Goal: Entertainment & Leisure: Consume media (video, audio)

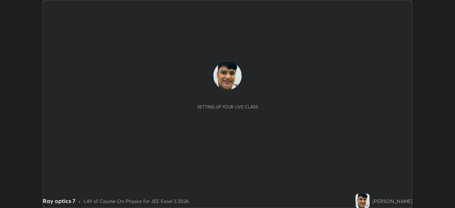
scroll to position [208, 454]
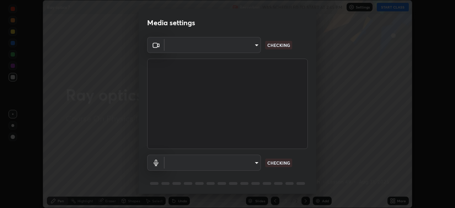
type input "b01729d45edbc9c0263969ae5aeda06708fa428b9a77102190d554404ede5bbd"
type input "eeb2a0ab8e5d5c9260c3ff79cf7b3de7be4d70f0fa7c0bfb5c67ab3d8ebe7708"
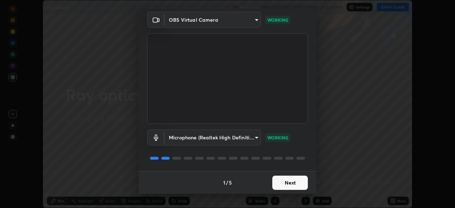
click at [291, 179] on button "Next" at bounding box center [290, 182] width 36 height 14
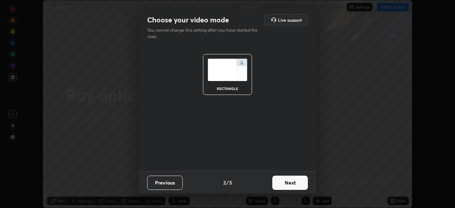
scroll to position [0, 0]
click at [290, 182] on button "Next" at bounding box center [290, 182] width 36 height 14
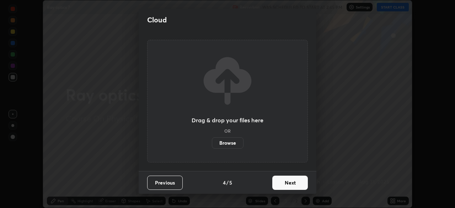
click at [291, 184] on button "Next" at bounding box center [290, 182] width 36 height 14
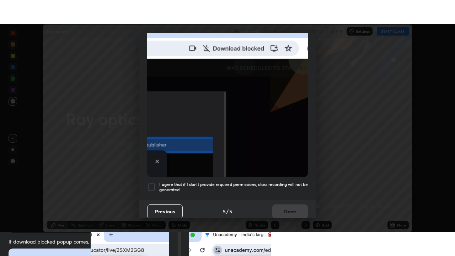
scroll to position [170, 0]
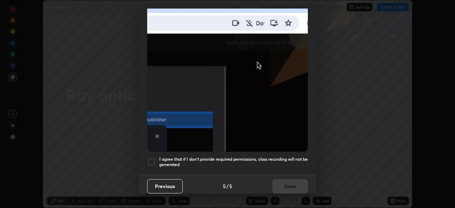
click at [150, 157] on div at bounding box center [151, 161] width 9 height 9
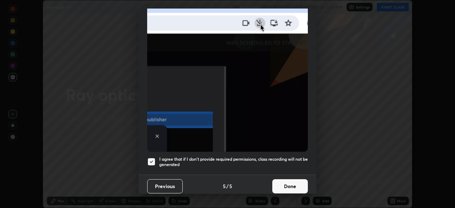
click at [286, 182] on button "Done" at bounding box center [290, 186] width 36 height 14
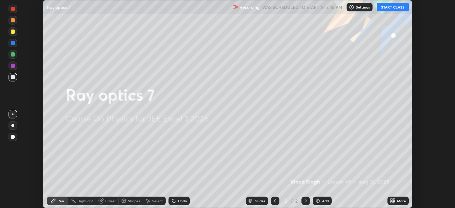
click at [391, 6] on button "START CLASS" at bounding box center [393, 7] width 32 height 9
click at [399, 199] on div "More" at bounding box center [401, 201] width 9 height 4
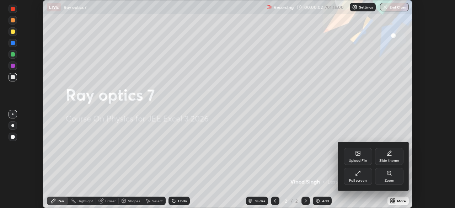
click at [361, 176] on div "Full screen" at bounding box center [357, 176] width 28 height 17
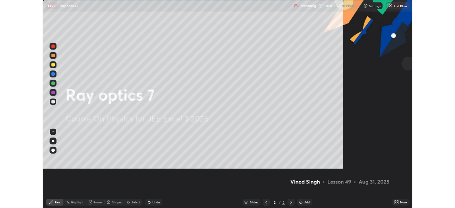
scroll to position [256, 455]
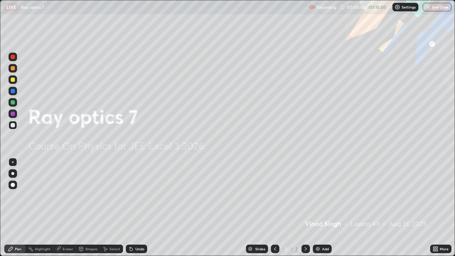
click at [315, 207] on img at bounding box center [318, 249] width 6 height 6
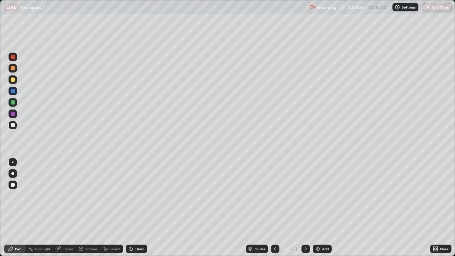
click at [13, 68] on div at bounding box center [13, 68] width 4 height 4
click at [67, 207] on div "Eraser" at bounding box center [64, 248] width 23 height 9
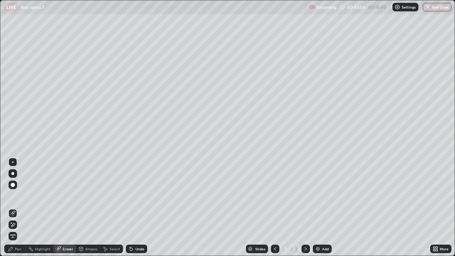
click at [17, 207] on div "Pen" at bounding box center [14, 248] width 21 height 9
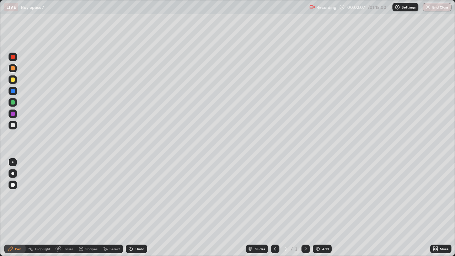
click at [12, 102] on div at bounding box center [13, 102] width 4 height 4
click at [68, 207] on div "Eraser" at bounding box center [68, 249] width 11 height 4
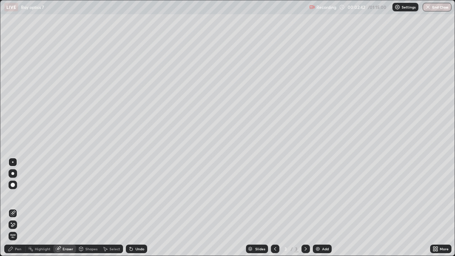
click at [20, 207] on div "Pen" at bounding box center [18, 249] width 6 height 4
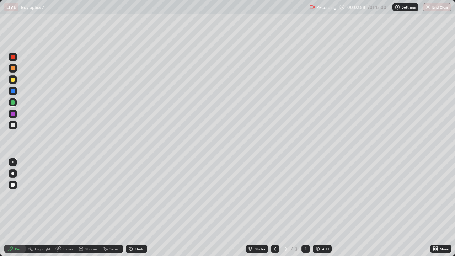
click at [69, 207] on div "Eraser" at bounding box center [68, 249] width 11 height 4
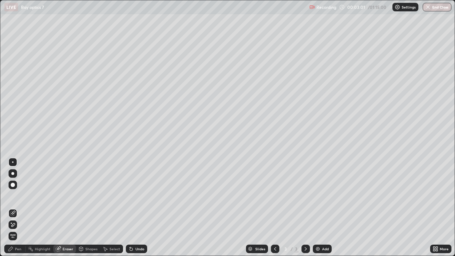
click at [19, 207] on div "Pen" at bounding box center [18, 249] width 6 height 4
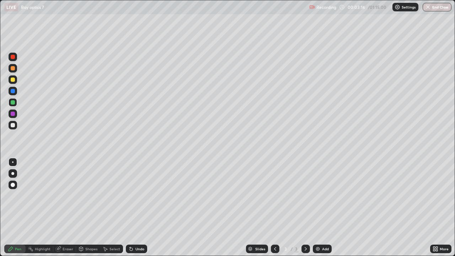
click at [12, 125] on div at bounding box center [13, 125] width 4 height 4
click at [13, 102] on div at bounding box center [13, 102] width 4 height 4
click at [13, 91] on div at bounding box center [13, 91] width 4 height 4
click at [12, 102] on div at bounding box center [13, 102] width 4 height 4
click at [13, 125] on div at bounding box center [13, 125] width 4 height 4
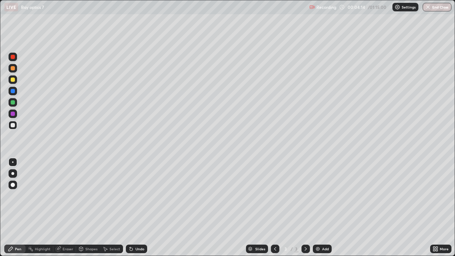
click at [87, 207] on div "Shapes" at bounding box center [91, 249] width 12 height 4
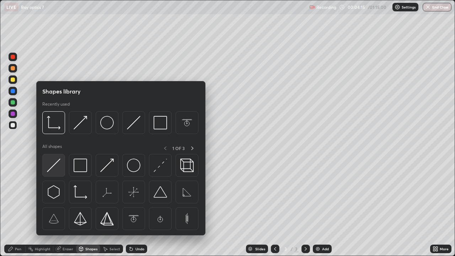
click at [50, 168] on img at bounding box center [53, 164] width 13 height 13
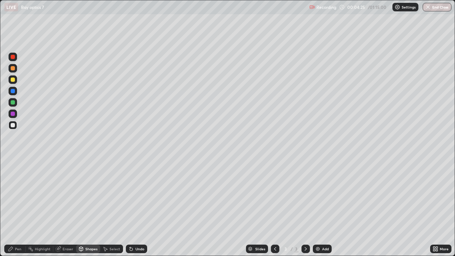
click at [14, 70] on div at bounding box center [13, 68] width 4 height 4
click at [14, 102] on div at bounding box center [13, 102] width 4 height 4
click at [20, 207] on div "Pen" at bounding box center [18, 249] width 6 height 4
click at [13, 114] on div at bounding box center [13, 114] width 4 height 4
click at [90, 207] on div "Shapes" at bounding box center [88, 248] width 24 height 9
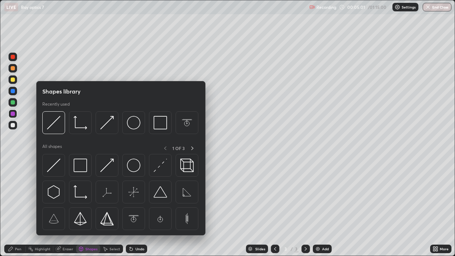
click at [67, 207] on div "Eraser" at bounding box center [68, 249] width 11 height 4
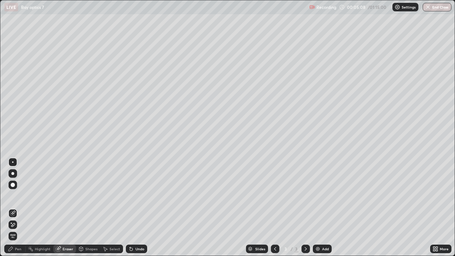
click at [85, 207] on div "Shapes" at bounding box center [91, 249] width 12 height 4
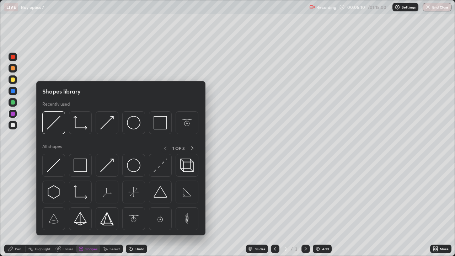
click at [13, 70] on div at bounding box center [13, 68] width 4 height 4
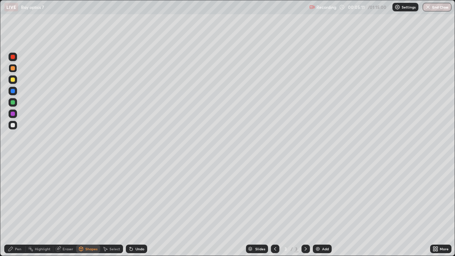
click at [92, 207] on div "Shapes" at bounding box center [91, 249] width 12 height 4
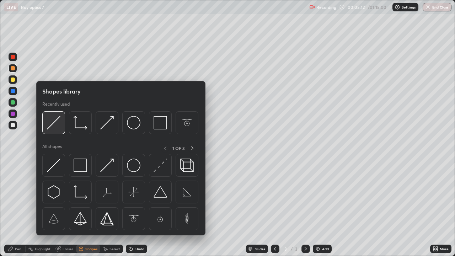
click at [49, 126] on img at bounding box center [53, 122] width 13 height 13
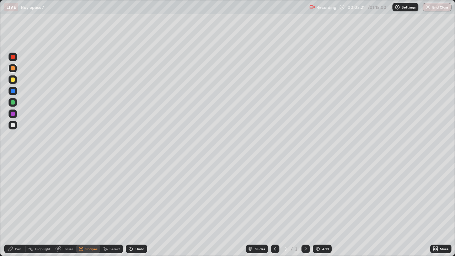
click at [21, 207] on div "Pen" at bounding box center [14, 248] width 21 height 9
click at [13, 80] on div at bounding box center [13, 79] width 4 height 4
click at [13, 113] on div at bounding box center [13, 114] width 4 height 4
click at [94, 207] on div "Shapes" at bounding box center [88, 249] width 24 height 14
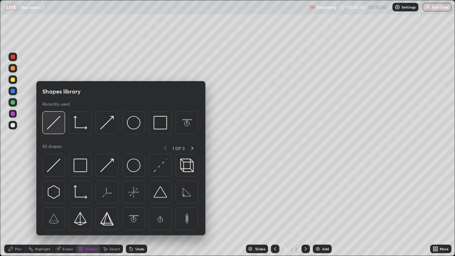
click at [54, 123] on img at bounding box center [53, 122] width 13 height 13
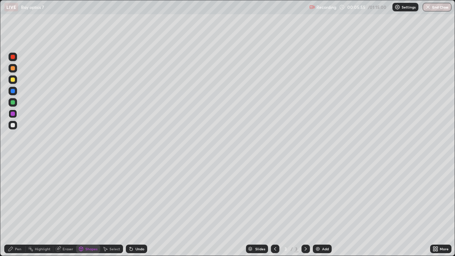
click at [17, 207] on div "Pen" at bounding box center [18, 249] width 6 height 4
click at [13, 59] on div at bounding box center [13, 57] width 9 height 9
click at [13, 80] on div at bounding box center [13, 79] width 4 height 4
click at [13, 124] on div at bounding box center [13, 125] width 4 height 4
click at [13, 79] on div at bounding box center [13, 79] width 4 height 4
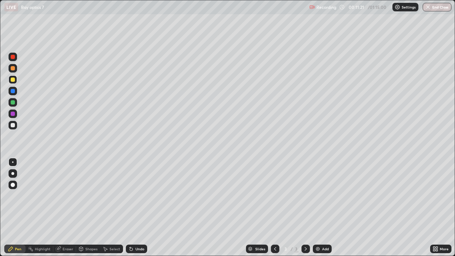
click at [13, 123] on div at bounding box center [13, 125] width 4 height 4
click at [69, 207] on div "Eraser" at bounding box center [68, 249] width 11 height 4
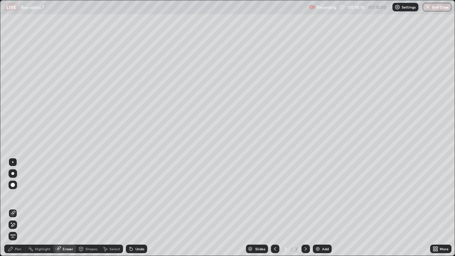
click at [20, 207] on div "Pen" at bounding box center [18, 249] width 6 height 4
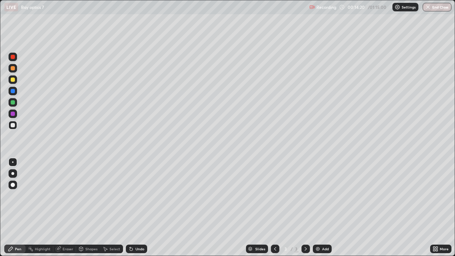
click at [69, 207] on div "Eraser" at bounding box center [64, 248] width 23 height 9
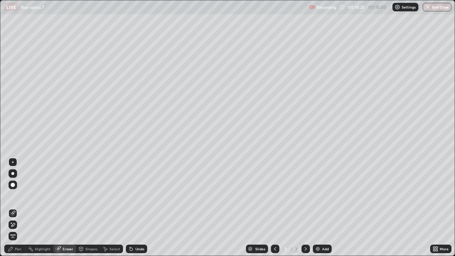
click at [21, 207] on div "Pen" at bounding box center [14, 248] width 21 height 9
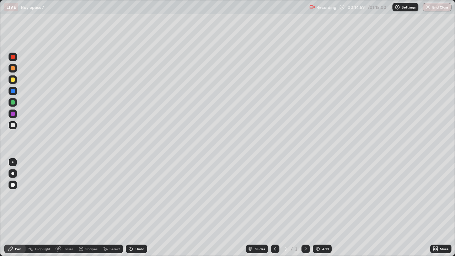
click at [12, 91] on div at bounding box center [13, 91] width 4 height 4
click at [12, 69] on div at bounding box center [13, 68] width 4 height 4
click at [90, 207] on div "Shapes" at bounding box center [88, 248] width 24 height 9
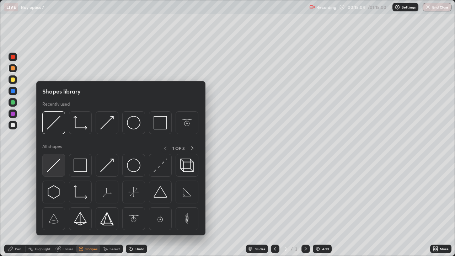
click at [50, 168] on img at bounding box center [53, 164] width 13 height 13
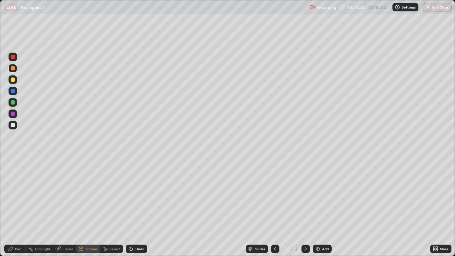
click at [18, 207] on div "Pen" at bounding box center [14, 249] width 21 height 14
click at [318, 207] on img at bounding box center [318, 249] width 6 height 6
click at [274, 207] on icon at bounding box center [275, 249] width 2 height 4
click at [304, 207] on icon at bounding box center [306, 249] width 6 height 6
click at [274, 207] on icon at bounding box center [275, 249] width 2 height 4
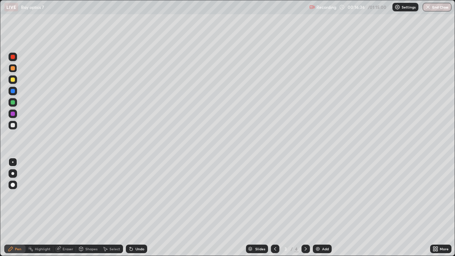
click at [305, 207] on icon at bounding box center [306, 249] width 6 height 6
click at [67, 207] on div "Eraser" at bounding box center [68, 249] width 11 height 4
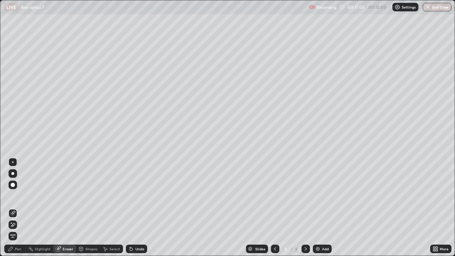
click at [20, 207] on div "Pen" at bounding box center [14, 248] width 21 height 9
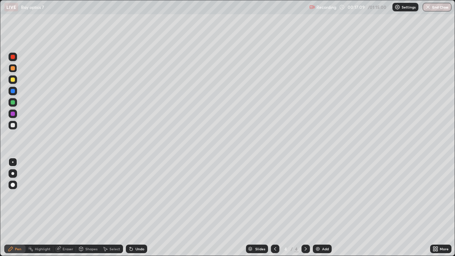
click at [13, 125] on div at bounding box center [13, 125] width 4 height 4
click at [275, 207] on icon at bounding box center [275, 249] width 6 height 6
click at [304, 207] on icon at bounding box center [306, 249] width 6 height 6
click at [12, 102] on div at bounding box center [13, 102] width 4 height 4
click at [10, 102] on div at bounding box center [13, 102] width 9 height 9
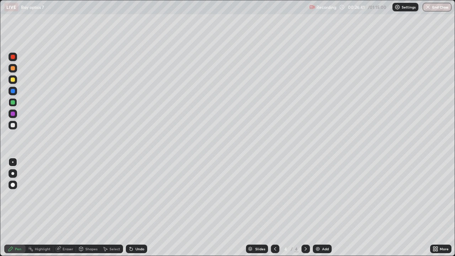
click at [68, 207] on div "Eraser" at bounding box center [68, 249] width 11 height 4
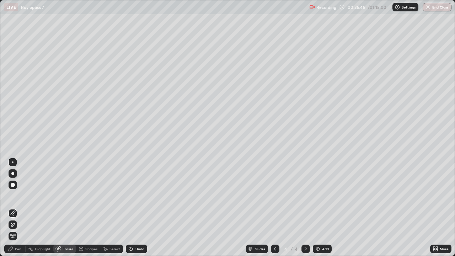
click at [93, 207] on div "Shapes" at bounding box center [91, 249] width 12 height 4
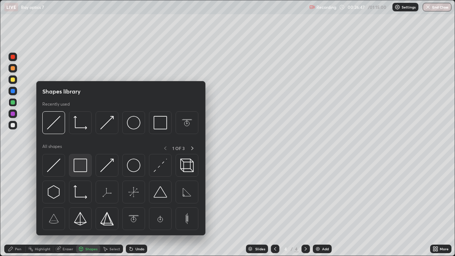
click at [79, 170] on img at bounding box center [80, 164] width 13 height 13
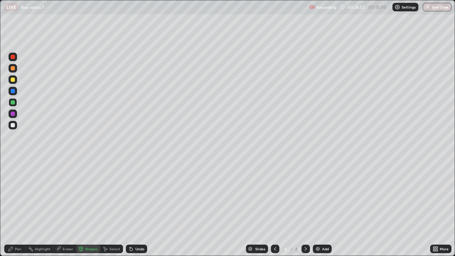
click at [67, 207] on div "Eraser" at bounding box center [64, 248] width 23 height 9
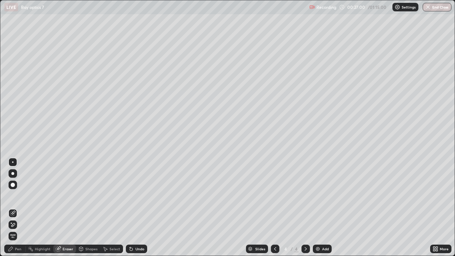
click at [18, 207] on div "Pen" at bounding box center [14, 248] width 21 height 9
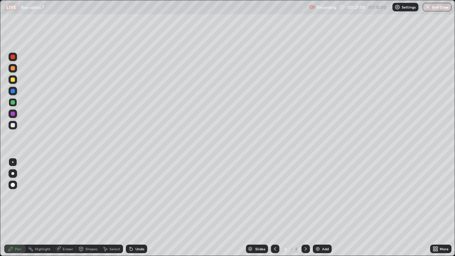
click at [13, 126] on div at bounding box center [13, 125] width 4 height 4
click at [92, 207] on div "Shapes" at bounding box center [91, 249] width 12 height 4
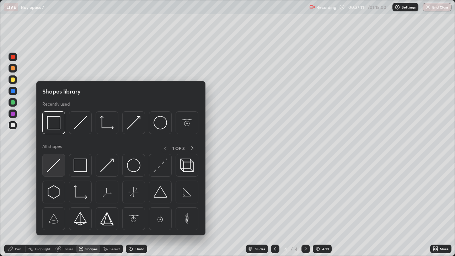
click at [52, 166] on img at bounding box center [53, 164] width 13 height 13
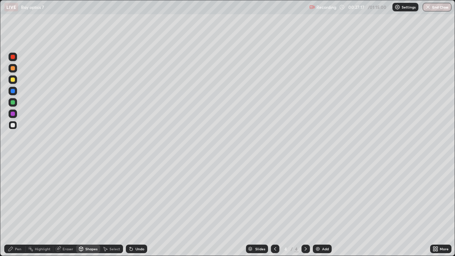
click at [13, 68] on div at bounding box center [13, 68] width 4 height 4
click at [13, 80] on div at bounding box center [13, 79] width 4 height 4
click at [13, 90] on div at bounding box center [13, 91] width 4 height 4
click at [16, 207] on div "Pen" at bounding box center [18, 249] width 6 height 4
click at [13, 79] on div at bounding box center [13, 79] width 4 height 4
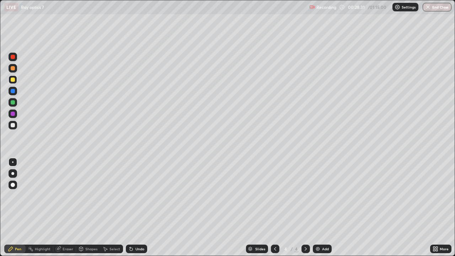
click at [10, 57] on div at bounding box center [13, 57] width 9 height 9
click at [13, 68] on div at bounding box center [13, 68] width 4 height 4
click at [13, 102] on div at bounding box center [13, 102] width 4 height 4
click at [14, 68] on div at bounding box center [13, 68] width 4 height 4
click at [87, 207] on div "Shapes" at bounding box center [91, 249] width 12 height 4
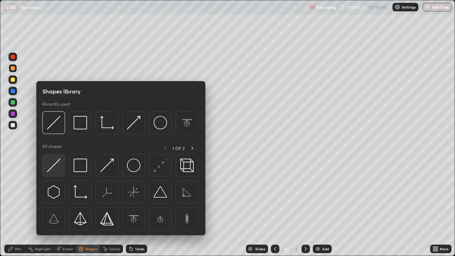
click at [55, 164] on img at bounding box center [53, 164] width 13 height 13
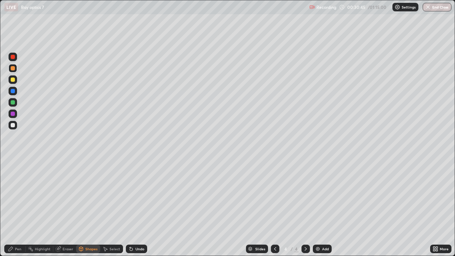
click at [22, 207] on div "Pen" at bounding box center [14, 248] width 21 height 9
click at [13, 124] on div at bounding box center [13, 125] width 4 height 4
click at [316, 207] on img at bounding box center [318, 249] width 6 height 6
click at [13, 102] on div at bounding box center [13, 102] width 4 height 4
click at [22, 207] on div "Pen" at bounding box center [14, 248] width 21 height 9
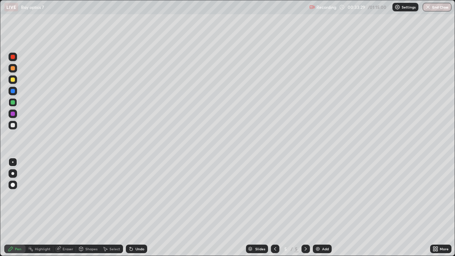
click at [12, 185] on div at bounding box center [13, 185] width 4 height 4
click at [13, 162] on div at bounding box center [12, 161] width 1 height 1
click at [13, 123] on div at bounding box center [13, 125] width 4 height 4
click at [13, 81] on div at bounding box center [13, 79] width 4 height 4
click at [12, 125] on div at bounding box center [13, 125] width 4 height 4
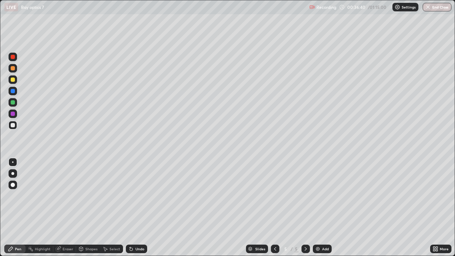
click at [13, 101] on div at bounding box center [13, 102] width 4 height 4
click at [12, 81] on div at bounding box center [13, 79] width 4 height 4
click at [12, 126] on div at bounding box center [13, 125] width 4 height 4
click at [316, 207] on img at bounding box center [318, 249] width 6 height 6
click at [13, 79] on div at bounding box center [13, 79] width 4 height 4
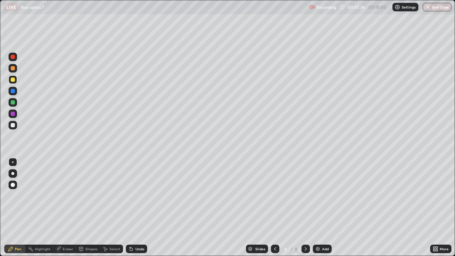
click at [12, 69] on div at bounding box center [13, 68] width 4 height 4
click at [90, 207] on div "Shapes" at bounding box center [91, 249] width 12 height 4
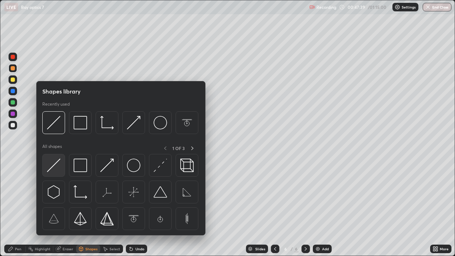
click at [56, 164] on img at bounding box center [53, 164] width 13 height 13
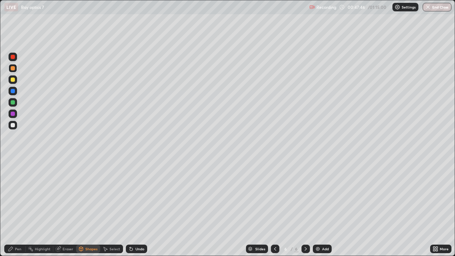
click at [15, 103] on div at bounding box center [13, 102] width 4 height 4
click at [88, 207] on div "Shapes" at bounding box center [91, 249] width 12 height 4
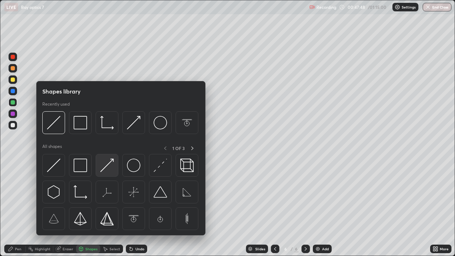
click at [103, 168] on img at bounding box center [106, 164] width 13 height 13
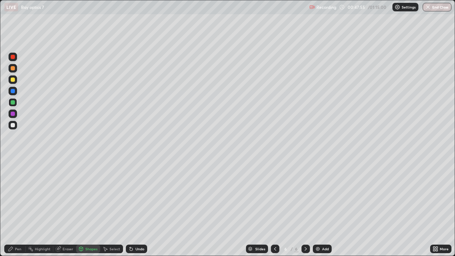
click at [12, 125] on div at bounding box center [13, 125] width 4 height 4
click at [20, 207] on div "Pen" at bounding box center [18, 249] width 6 height 4
click at [90, 207] on div "Shapes" at bounding box center [91, 249] width 12 height 4
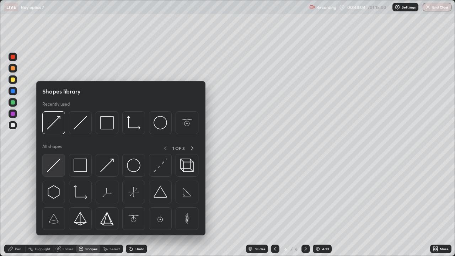
click at [56, 163] on img at bounding box center [53, 164] width 13 height 13
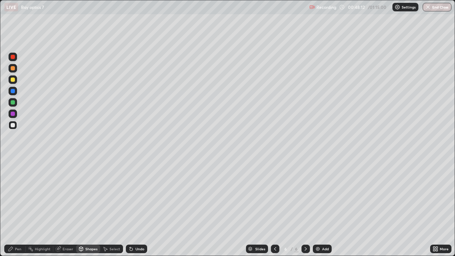
click at [13, 102] on div at bounding box center [13, 102] width 4 height 4
click at [87, 207] on div "Shapes" at bounding box center [88, 248] width 24 height 9
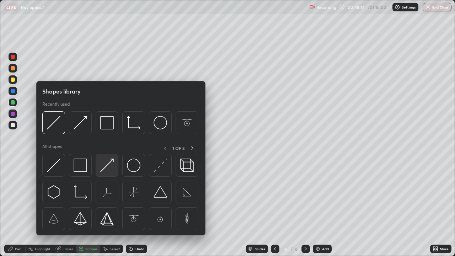
click at [103, 166] on img at bounding box center [106, 164] width 13 height 13
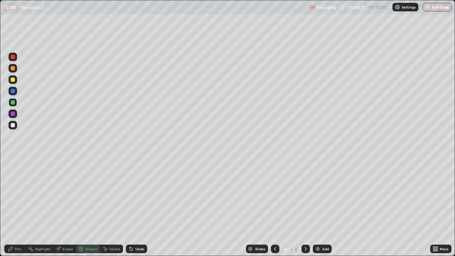
click at [18, 207] on div "Pen" at bounding box center [18, 249] width 6 height 4
click at [13, 125] on div at bounding box center [13, 125] width 4 height 4
click at [13, 113] on div at bounding box center [13, 114] width 4 height 4
click at [91, 207] on div "Shapes" at bounding box center [91, 249] width 12 height 4
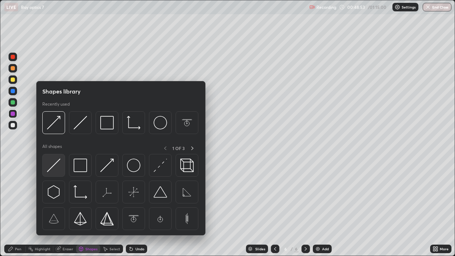
click at [54, 162] on img at bounding box center [53, 164] width 13 height 13
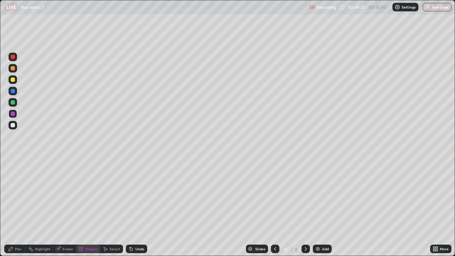
click at [13, 128] on div at bounding box center [13, 125] width 9 height 9
click at [19, 207] on div "Pen" at bounding box center [18, 249] width 6 height 4
click at [277, 207] on div at bounding box center [275, 248] width 9 height 9
click at [304, 207] on icon at bounding box center [306, 249] width 6 height 6
click at [68, 207] on div "Eraser" at bounding box center [68, 249] width 11 height 4
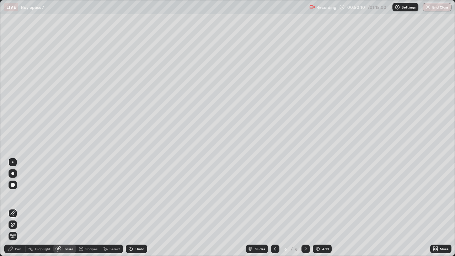
click at [22, 207] on div "Pen" at bounding box center [14, 248] width 21 height 9
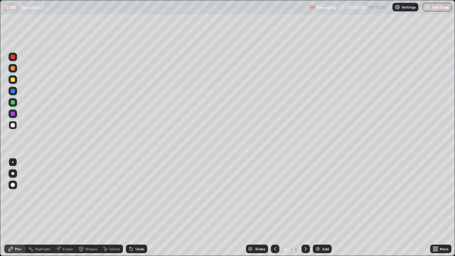
click at [42, 207] on div "Highlight" at bounding box center [43, 249] width 16 height 4
click at [16, 207] on div "Pen" at bounding box center [14, 248] width 21 height 9
click at [316, 207] on img at bounding box center [318, 249] width 6 height 6
click at [13, 102] on div at bounding box center [13, 102] width 4 height 4
click at [13, 91] on div at bounding box center [13, 91] width 4 height 4
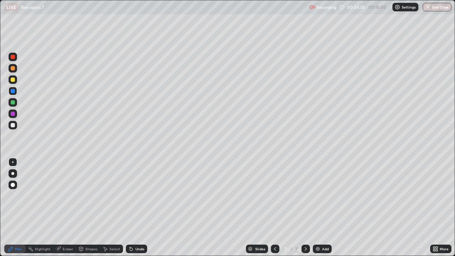
click at [93, 207] on div "Shapes" at bounding box center [91, 249] width 12 height 4
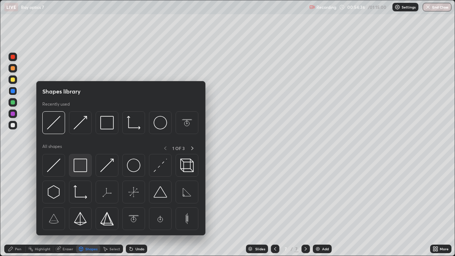
click at [82, 168] on img at bounding box center [80, 164] width 13 height 13
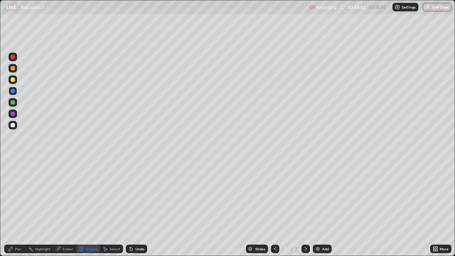
click at [64, 207] on div "Eraser" at bounding box center [68, 249] width 11 height 4
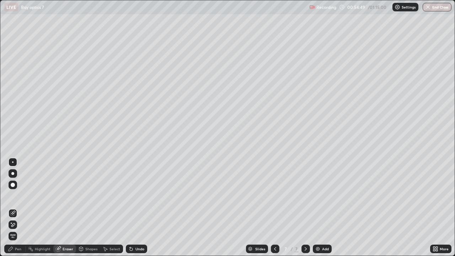
click at [19, 207] on div "Pen" at bounding box center [14, 248] width 21 height 9
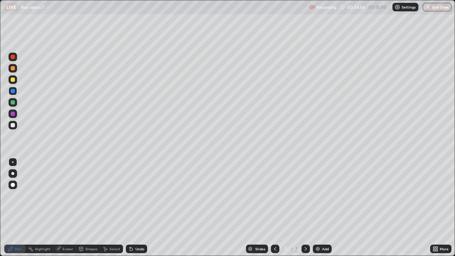
click at [14, 69] on div at bounding box center [13, 68] width 4 height 4
click at [90, 207] on div "Shapes" at bounding box center [91, 249] width 12 height 4
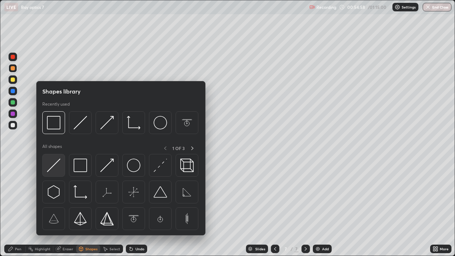
click at [55, 165] on img at bounding box center [53, 164] width 13 height 13
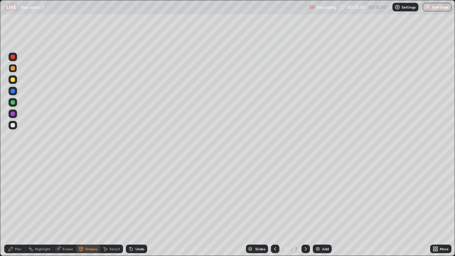
click at [12, 102] on div at bounding box center [13, 102] width 4 height 4
click at [18, 207] on div "Pen" at bounding box center [18, 249] width 6 height 4
click at [14, 102] on div at bounding box center [13, 102] width 4 height 4
click at [66, 207] on div "Eraser" at bounding box center [68, 249] width 11 height 4
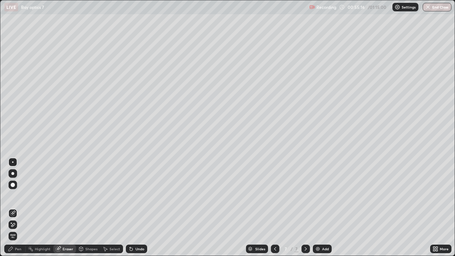
click at [88, 207] on div "Shapes" at bounding box center [91, 249] width 12 height 4
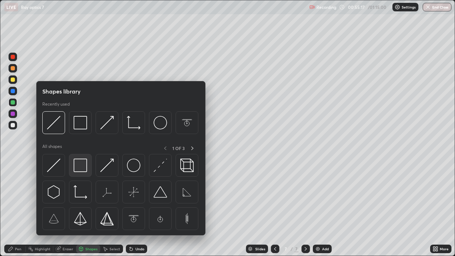
click at [76, 169] on img at bounding box center [80, 164] width 13 height 13
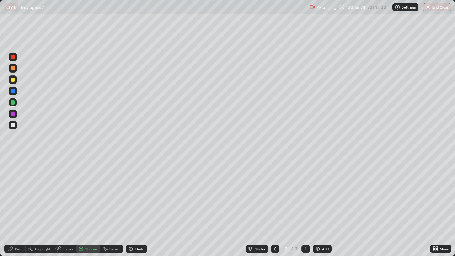
click at [17, 207] on div "Pen" at bounding box center [18, 249] width 6 height 4
click at [12, 80] on div at bounding box center [13, 79] width 4 height 4
click at [68, 207] on div "Eraser" at bounding box center [68, 249] width 11 height 4
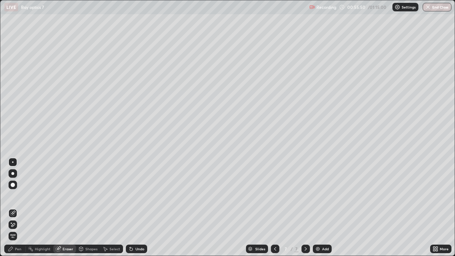
click at [88, 207] on div "Shapes" at bounding box center [91, 249] width 12 height 4
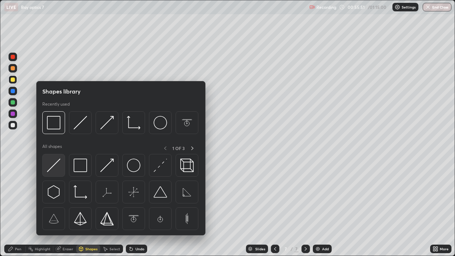
click at [52, 164] on img at bounding box center [53, 164] width 13 height 13
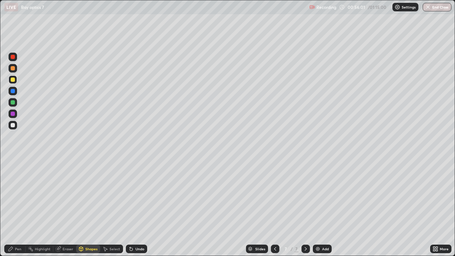
click at [20, 207] on div "Pen" at bounding box center [18, 249] width 6 height 4
click at [90, 207] on div "Shapes" at bounding box center [91, 249] width 12 height 4
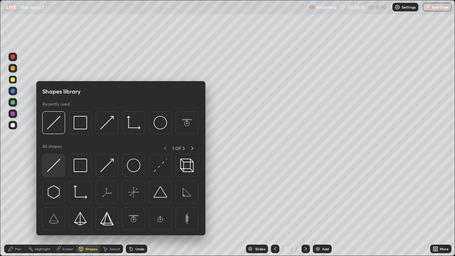
click at [56, 162] on img at bounding box center [53, 164] width 13 height 13
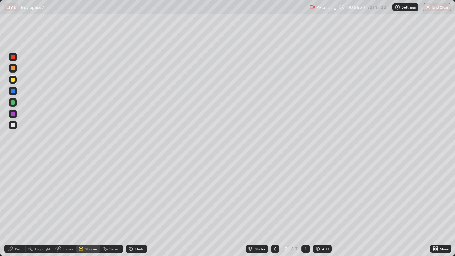
click at [21, 207] on div "Pen" at bounding box center [18, 249] width 6 height 4
click at [13, 57] on div at bounding box center [13, 57] width 4 height 4
click at [12, 124] on div at bounding box center [13, 125] width 4 height 4
click at [88, 207] on div "Shapes" at bounding box center [91, 249] width 12 height 4
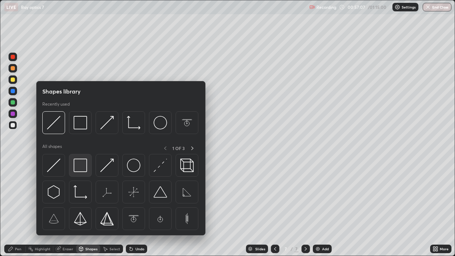
click at [78, 168] on img at bounding box center [80, 164] width 13 height 13
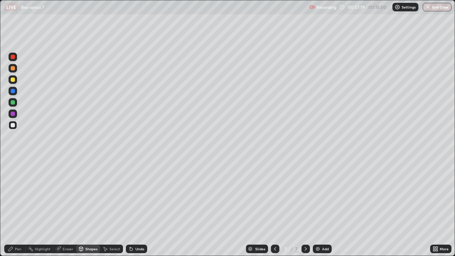
click at [21, 207] on div "Pen" at bounding box center [18, 249] width 6 height 4
click at [68, 207] on div "Eraser" at bounding box center [68, 249] width 11 height 4
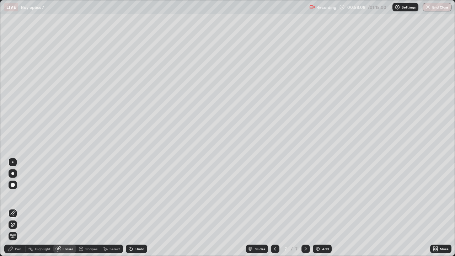
click at [17, 207] on div "Pen" at bounding box center [18, 249] width 6 height 4
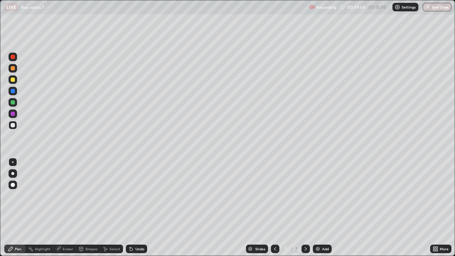
click at [69, 207] on div "Eraser" at bounding box center [68, 249] width 11 height 4
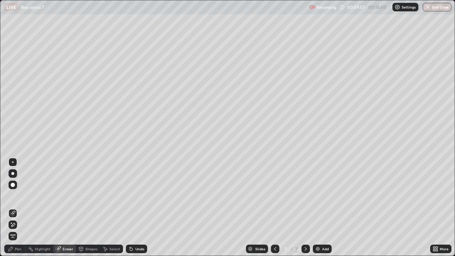
click at [21, 207] on div "Pen" at bounding box center [18, 249] width 6 height 4
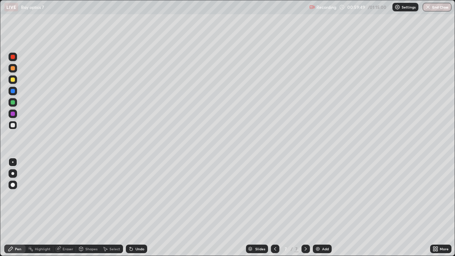
click at [274, 207] on icon at bounding box center [275, 249] width 6 height 6
click at [305, 207] on icon at bounding box center [306, 249] width 6 height 6
click at [427, 7] on img "button" at bounding box center [428, 7] width 6 height 6
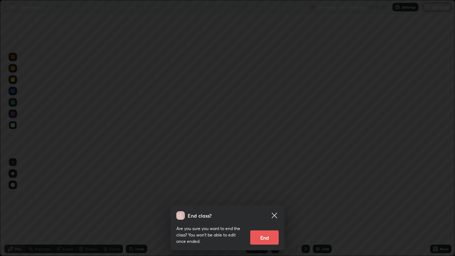
click at [271, 207] on button "End" at bounding box center [264, 237] width 28 height 14
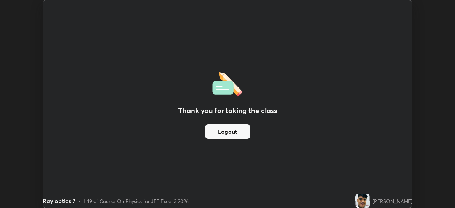
scroll to position [35313, 35066]
